Goal: Task Accomplishment & Management: Manage account settings

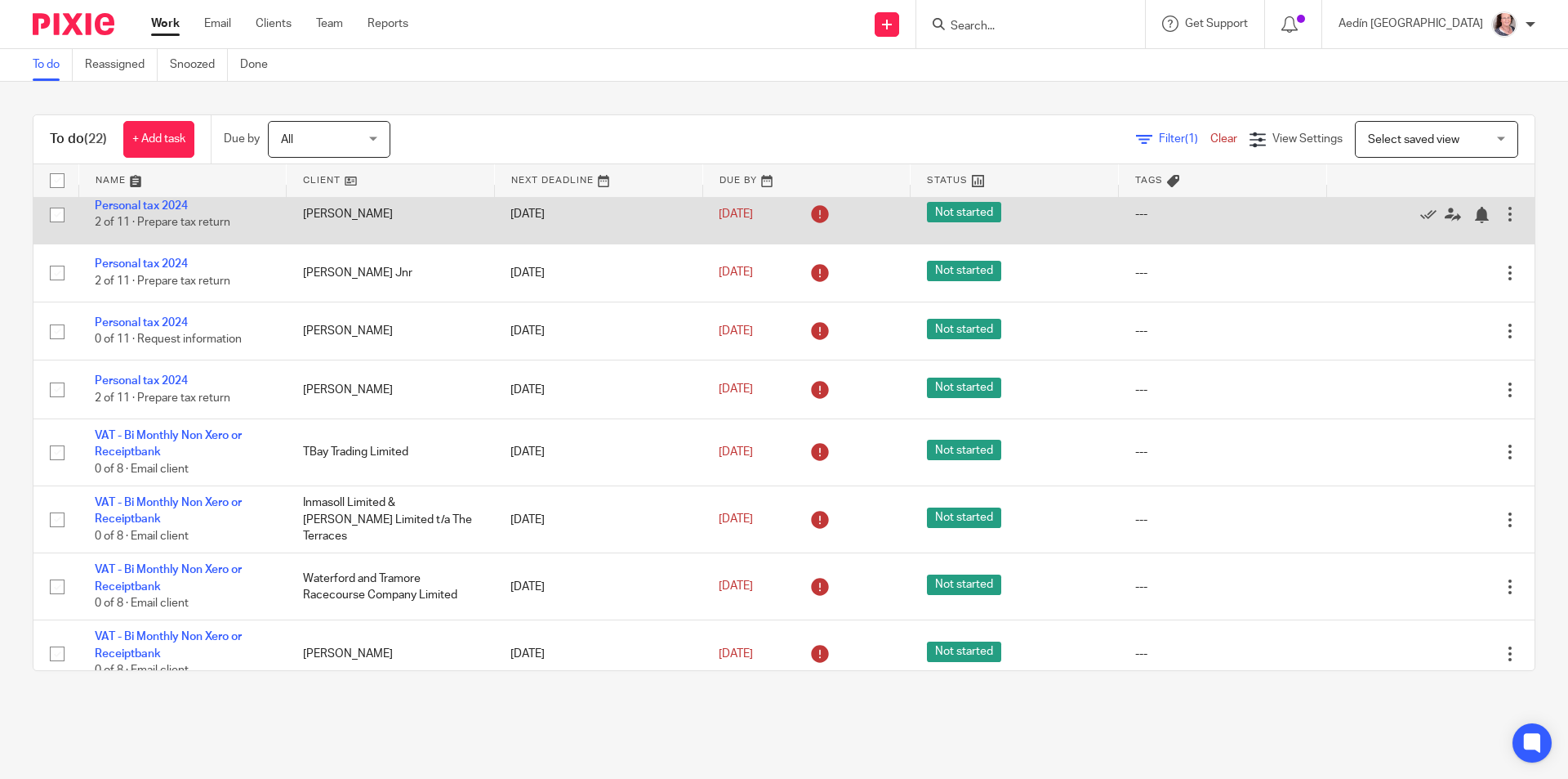
scroll to position [327, 0]
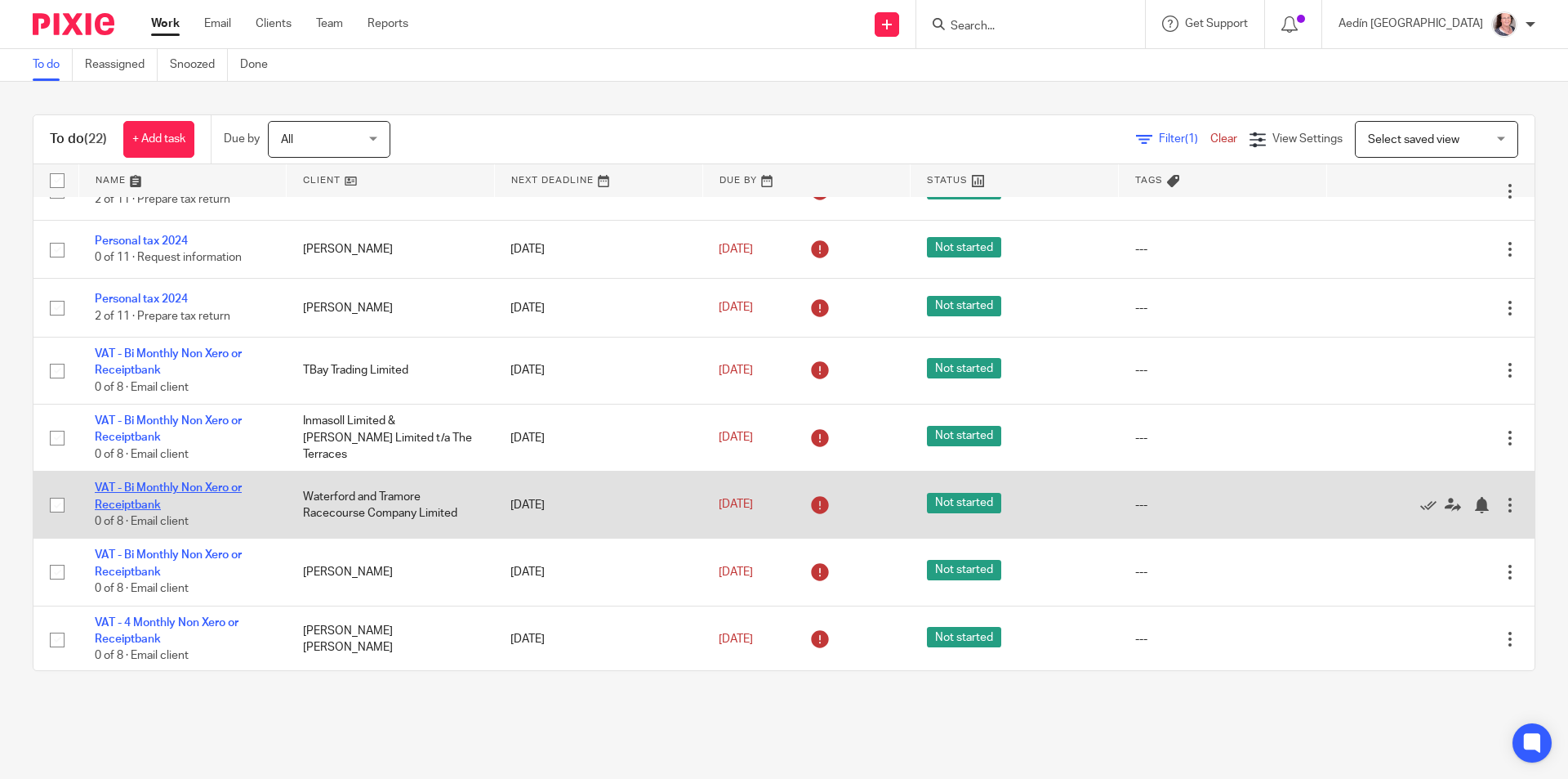
click at [159, 486] on link "VAT - Bi Monthly Non Xero or Receiptbank" at bounding box center [168, 495] width 147 height 28
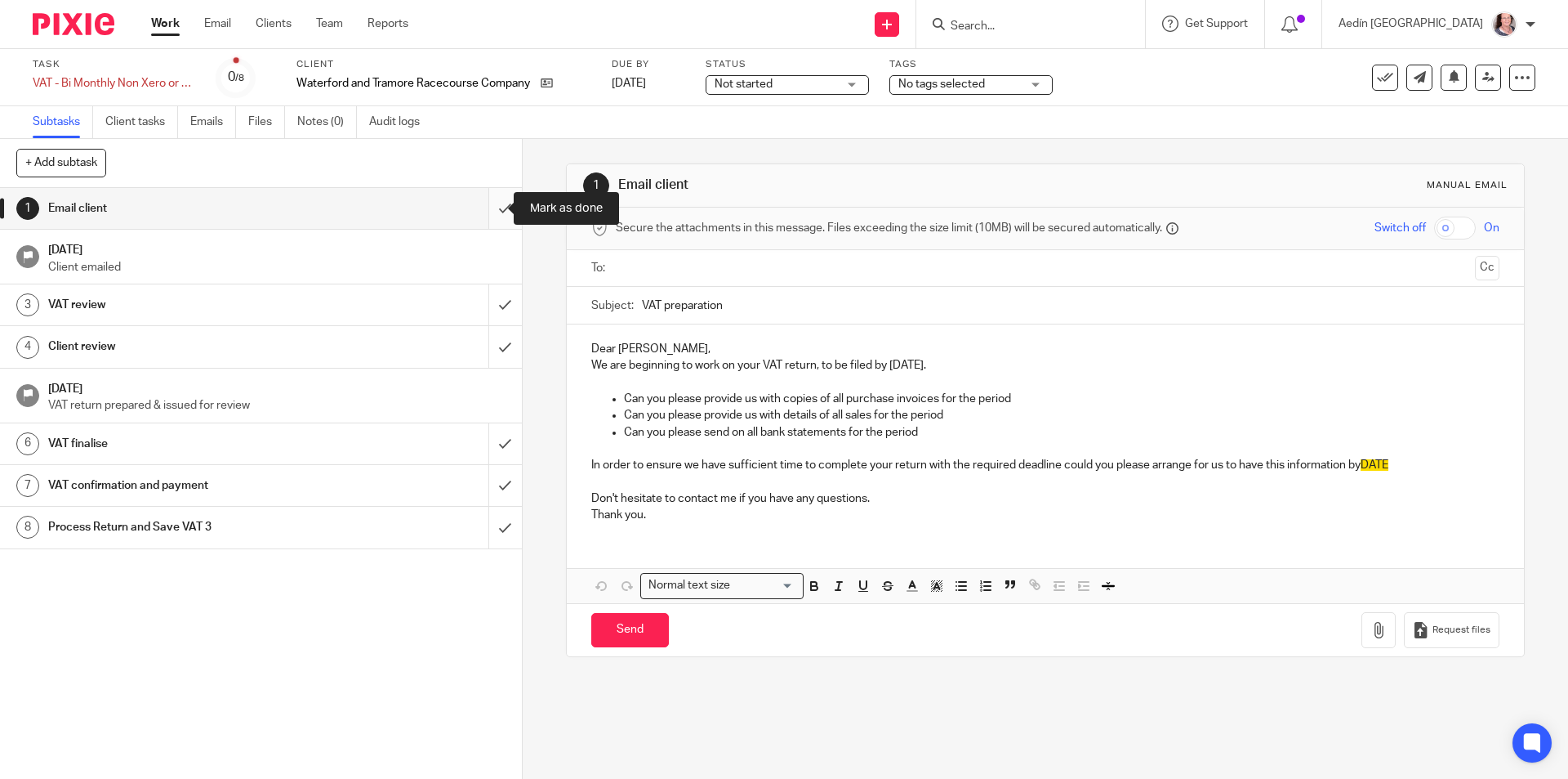
click at [485, 205] on input "submit" at bounding box center [261, 208] width 522 height 41
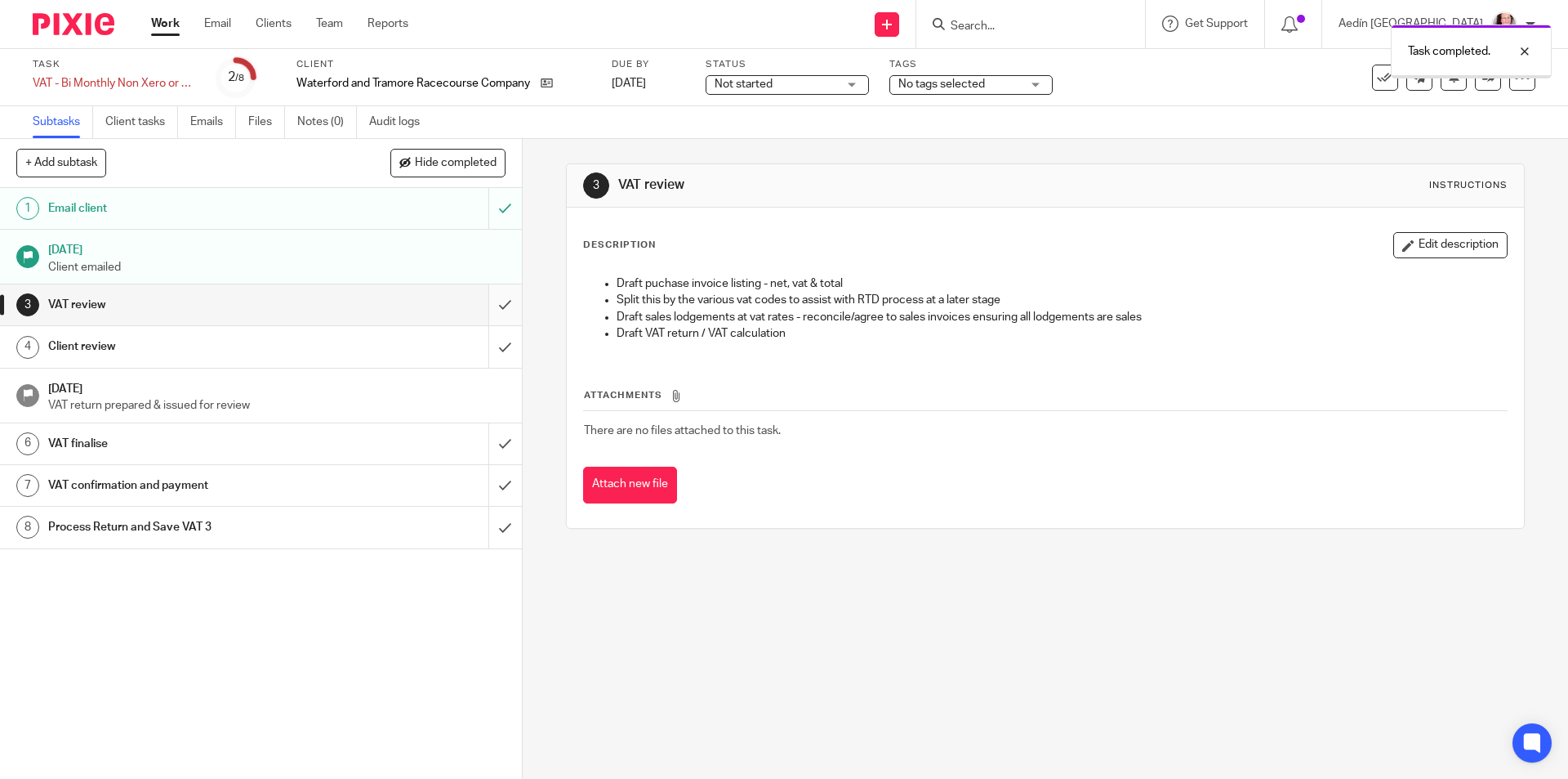
click at [487, 307] on input "submit" at bounding box center [261, 305] width 522 height 41
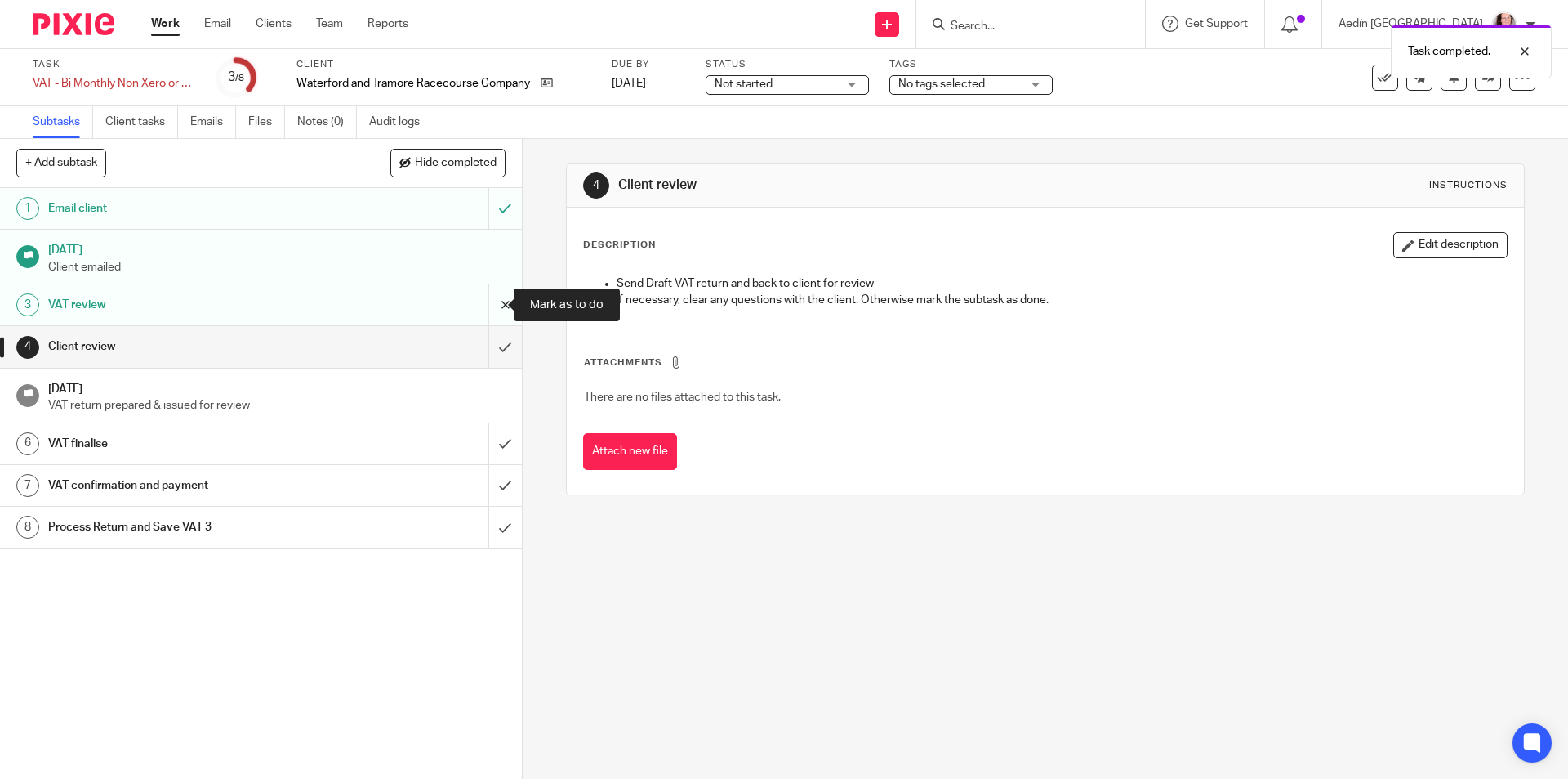
click at [483, 308] on input "submit" at bounding box center [261, 305] width 522 height 41
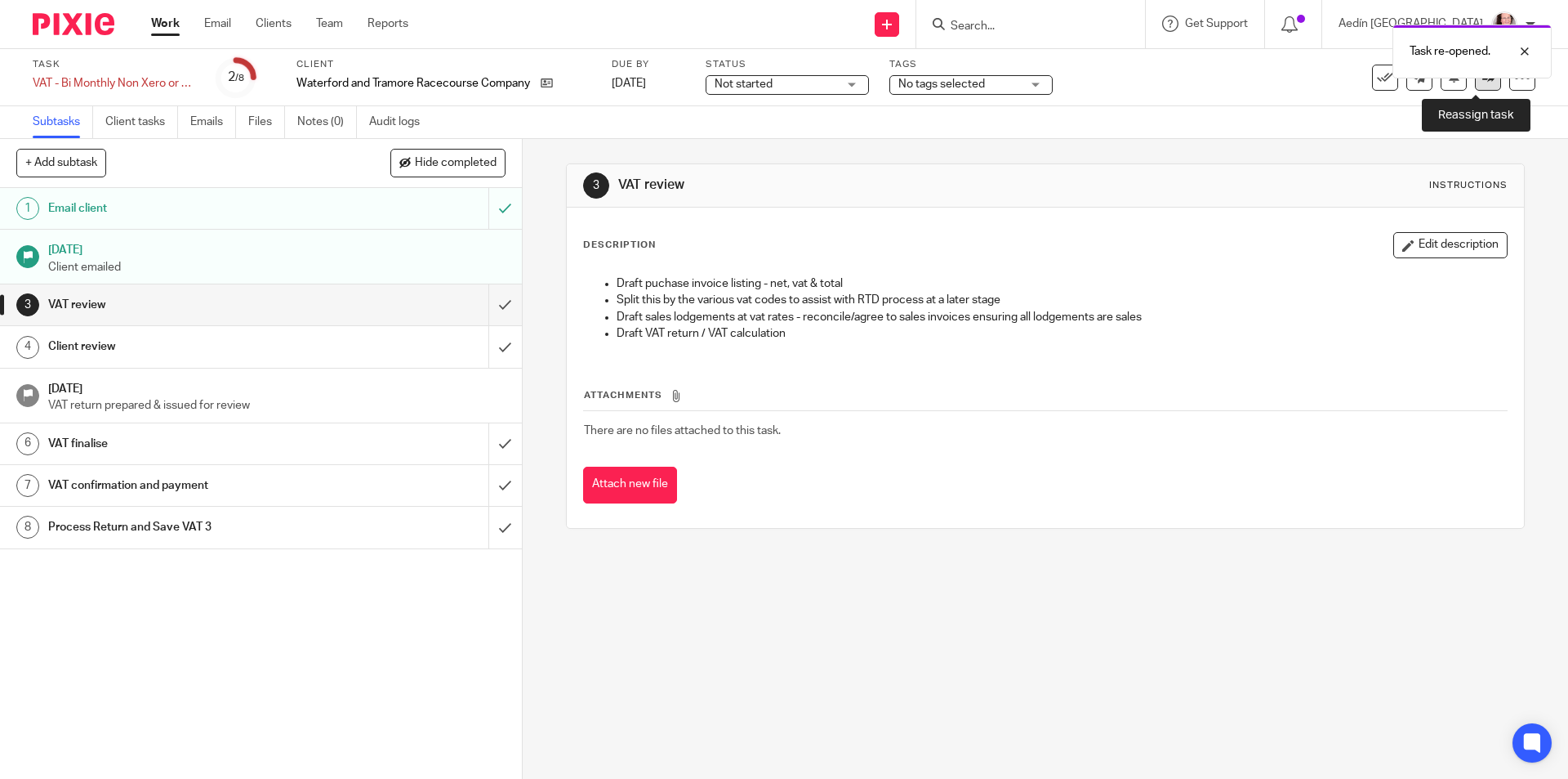
click at [1483, 82] on icon at bounding box center [1489, 78] width 13 height 13
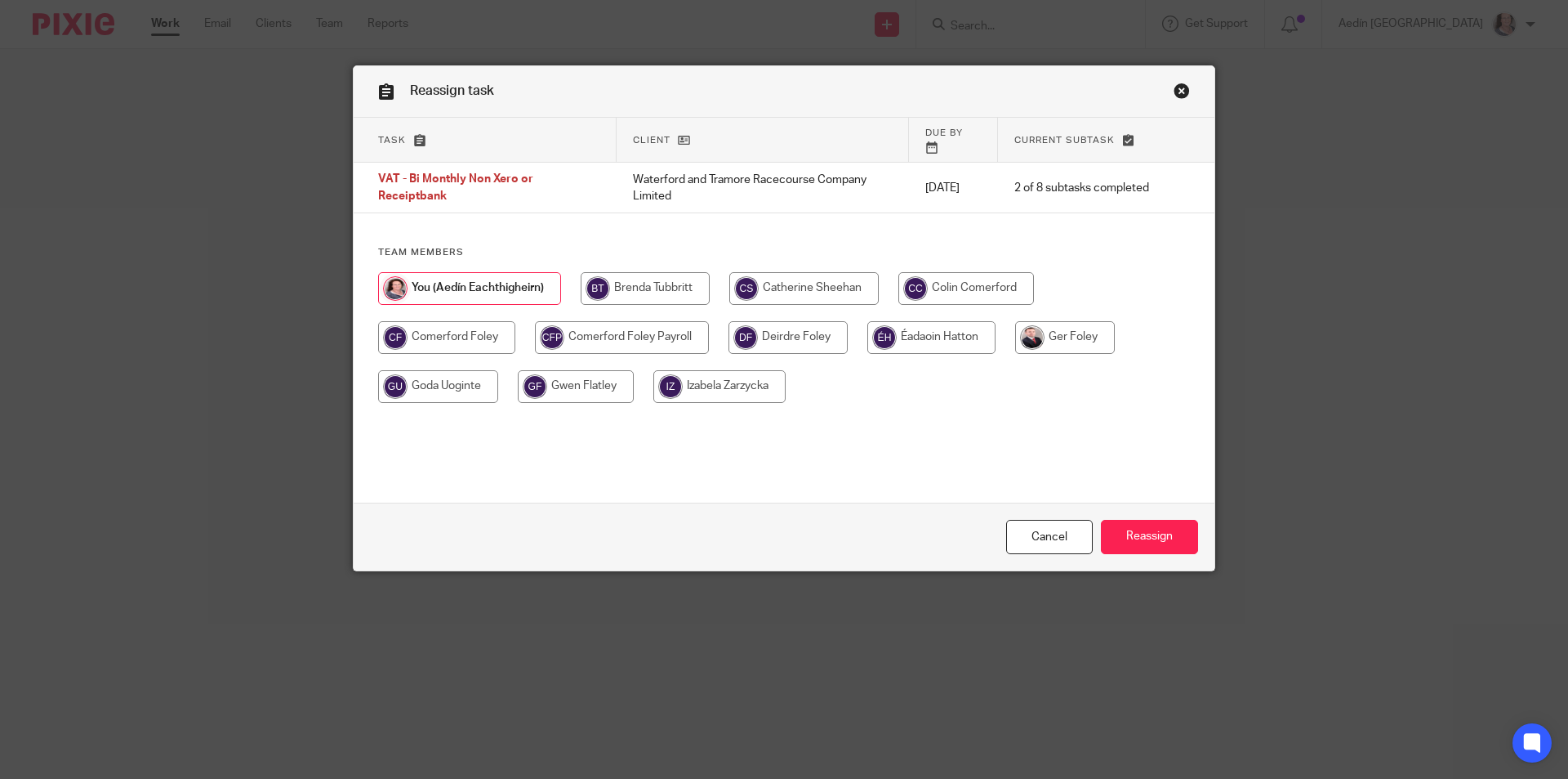
click at [1049, 321] on input "radio" at bounding box center [1065, 337] width 99 height 33
radio input "true"
click at [1146, 540] on input "Reassign" at bounding box center [1150, 537] width 97 height 35
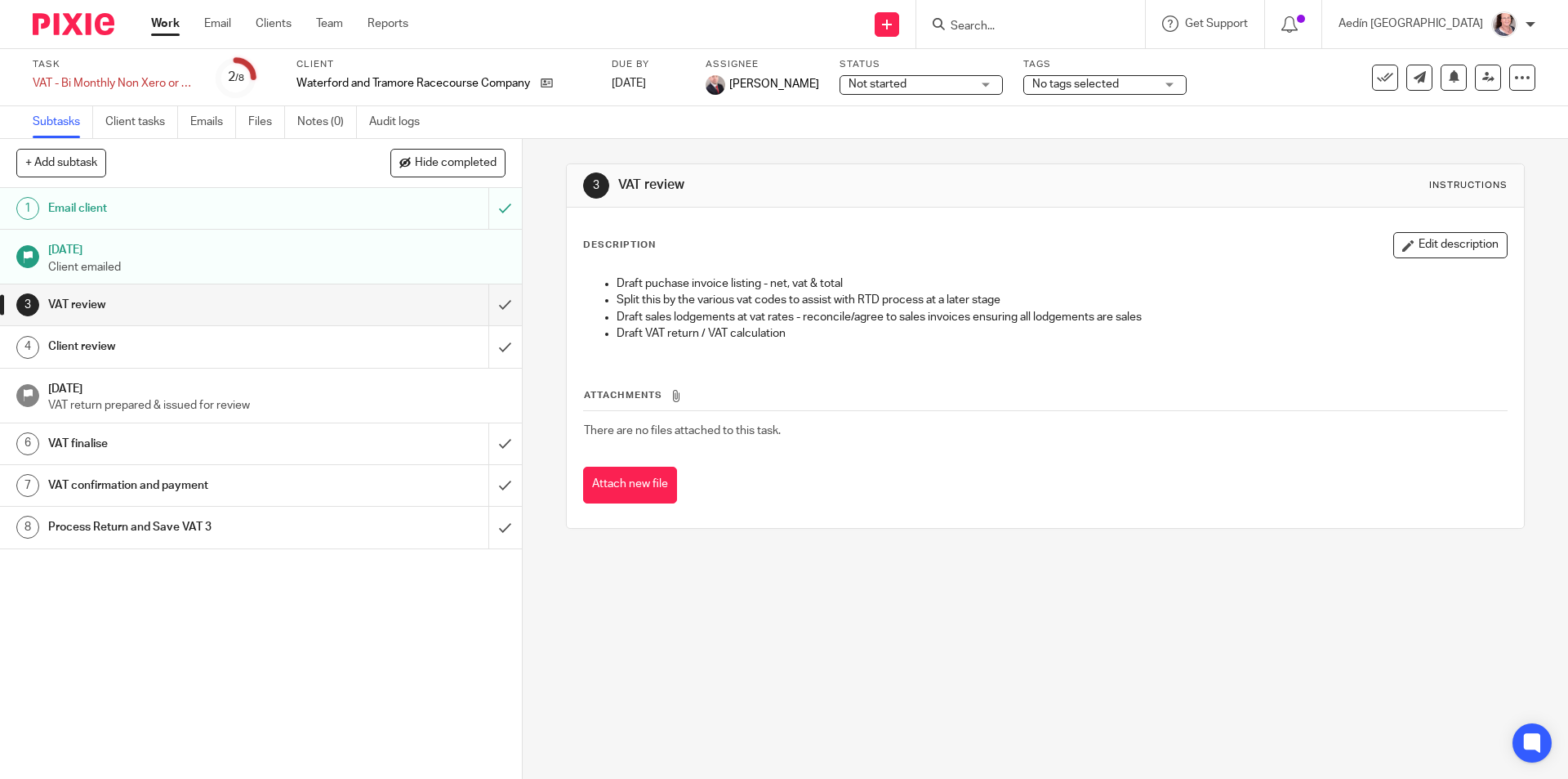
click at [163, 21] on link "Work" at bounding box center [165, 23] width 29 height 16
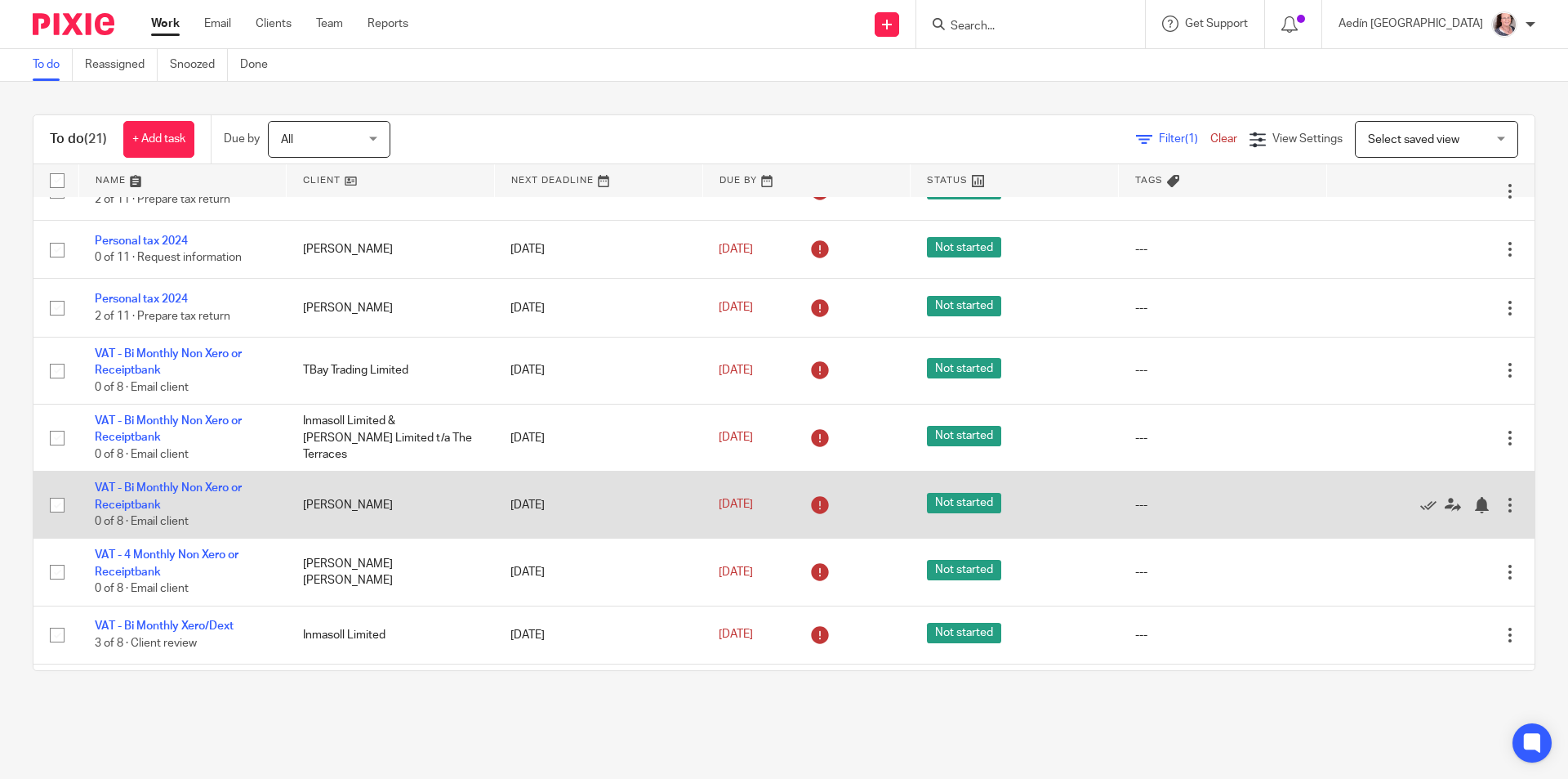
scroll to position [409, 0]
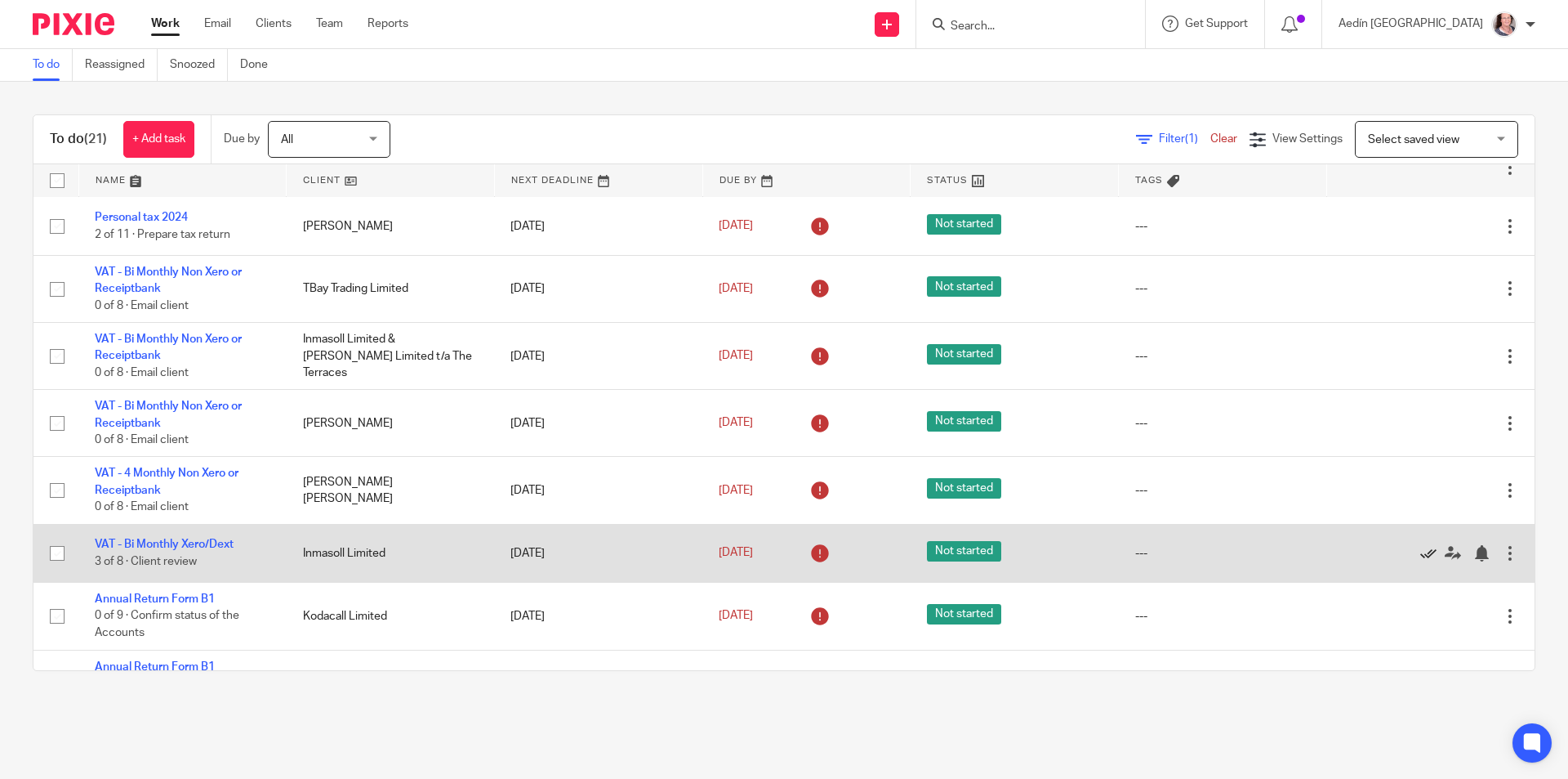
click at [1420, 551] on icon at bounding box center [1429, 554] width 16 height 16
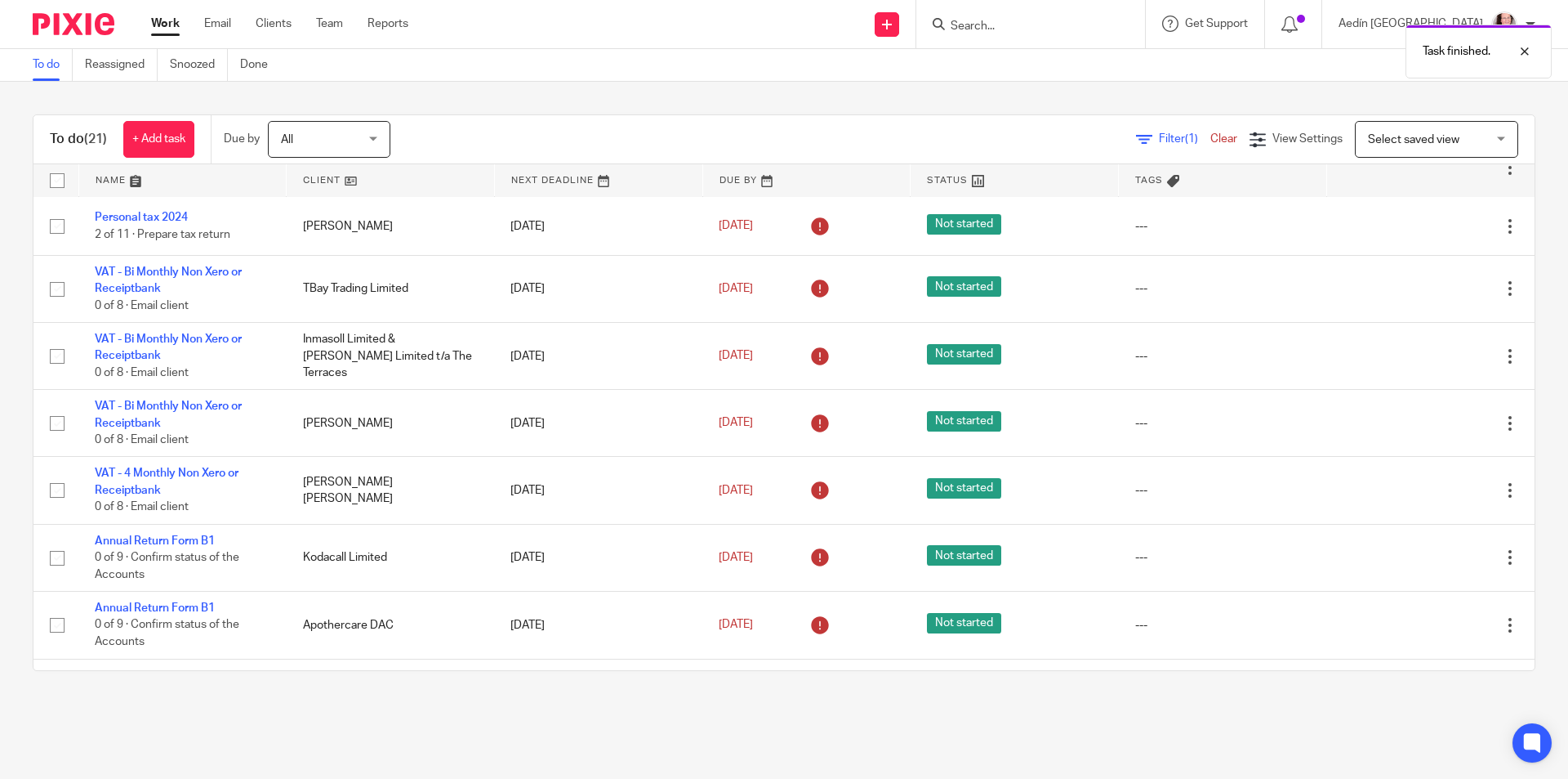
scroll to position [0, 0]
